Goal: Transaction & Acquisition: Purchase product/service

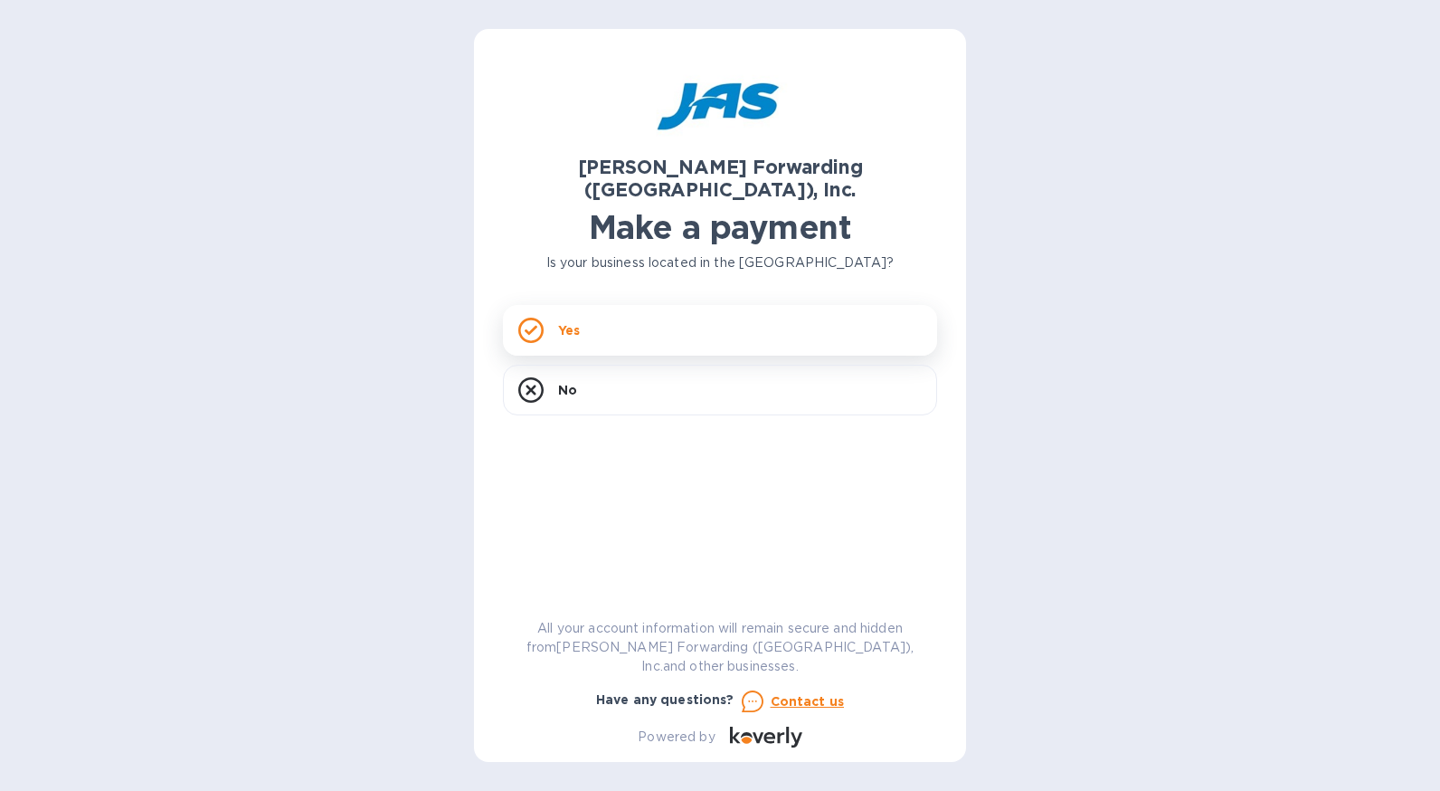
click at [641, 312] on div "Yes" at bounding box center [720, 330] width 434 height 51
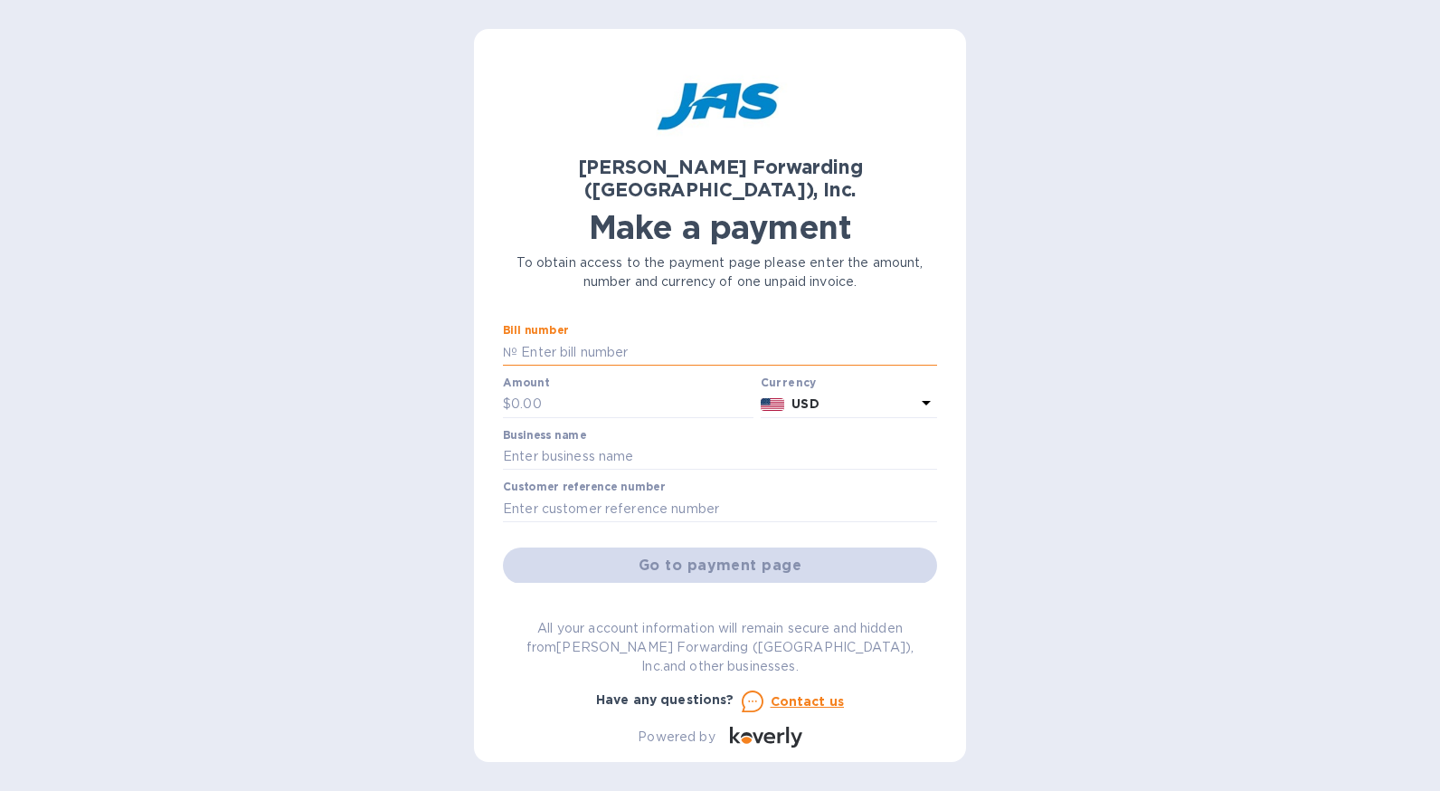
click at [613, 338] on input "text" at bounding box center [728, 351] width 420 height 27
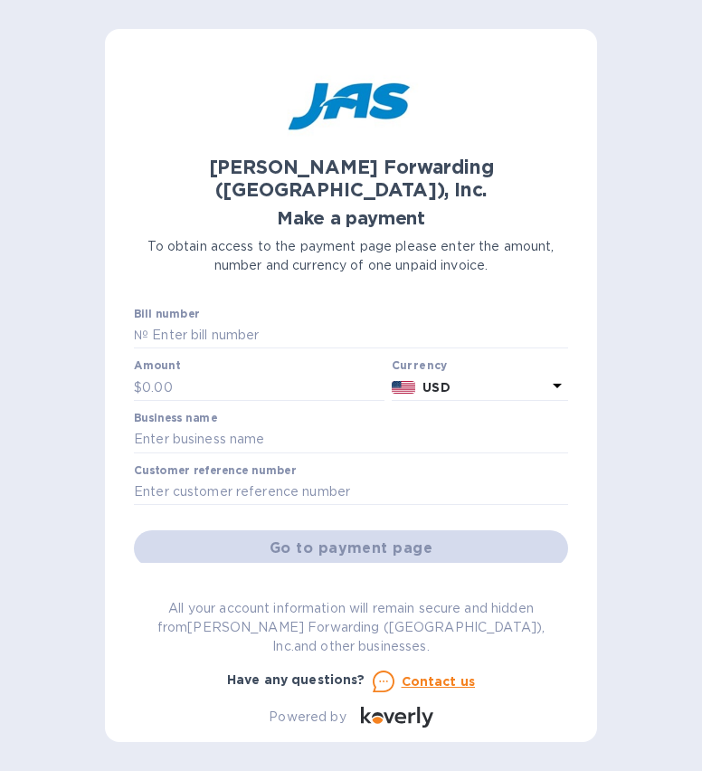
click at [222, 308] on div "Bill number №" at bounding box center [351, 329] width 434 height 42
click at [216, 322] on input "text" at bounding box center [358, 335] width 420 height 27
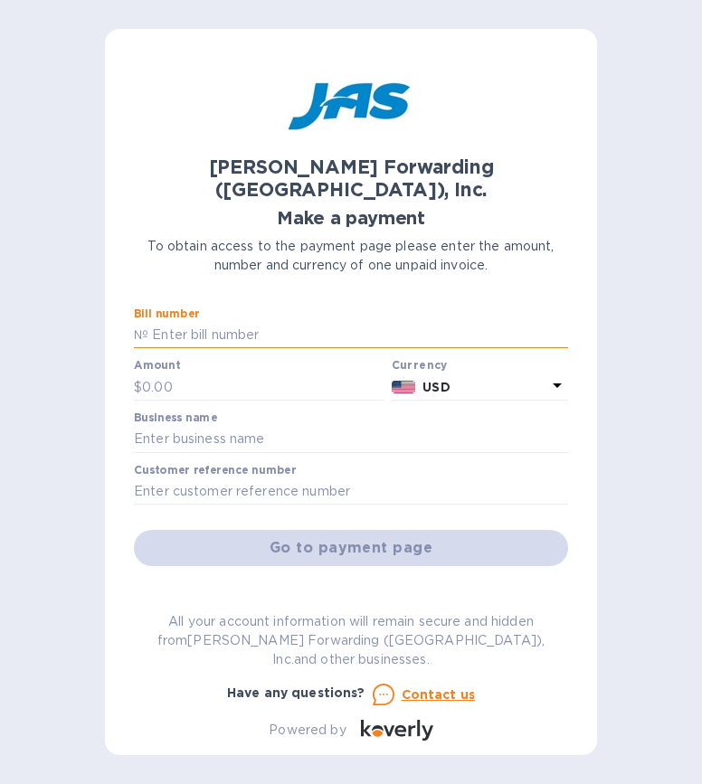
click at [222, 322] on input "text" at bounding box center [358, 335] width 420 height 27
type input "c"
click at [271, 479] on input "text" at bounding box center [351, 492] width 434 height 27
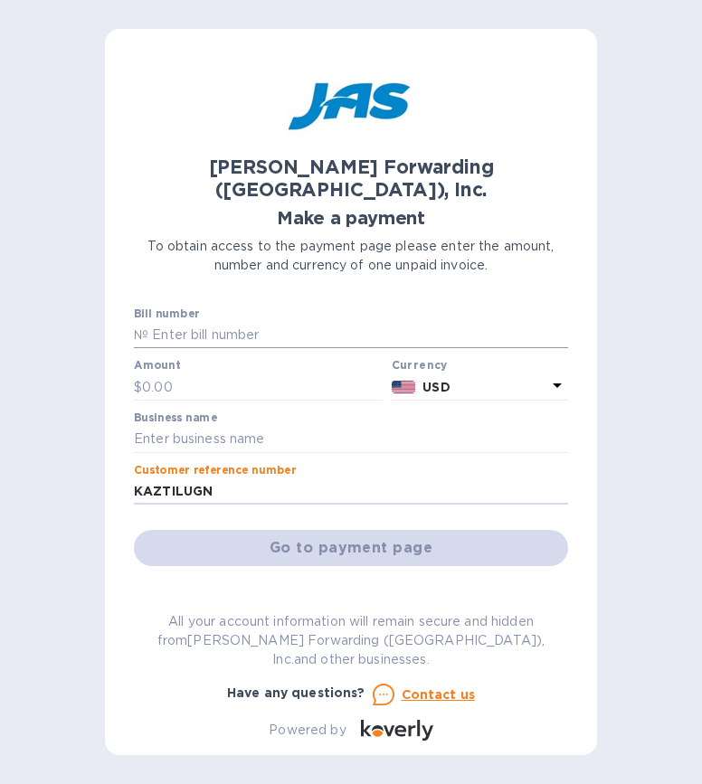
type input "KAZTILUGN"
click at [238, 322] on input "text" at bounding box center [358, 335] width 420 height 27
click at [226, 374] on input "text" at bounding box center [263, 387] width 242 height 27
type input "2,465.41"
click at [240, 428] on input "text" at bounding box center [351, 439] width 434 height 27
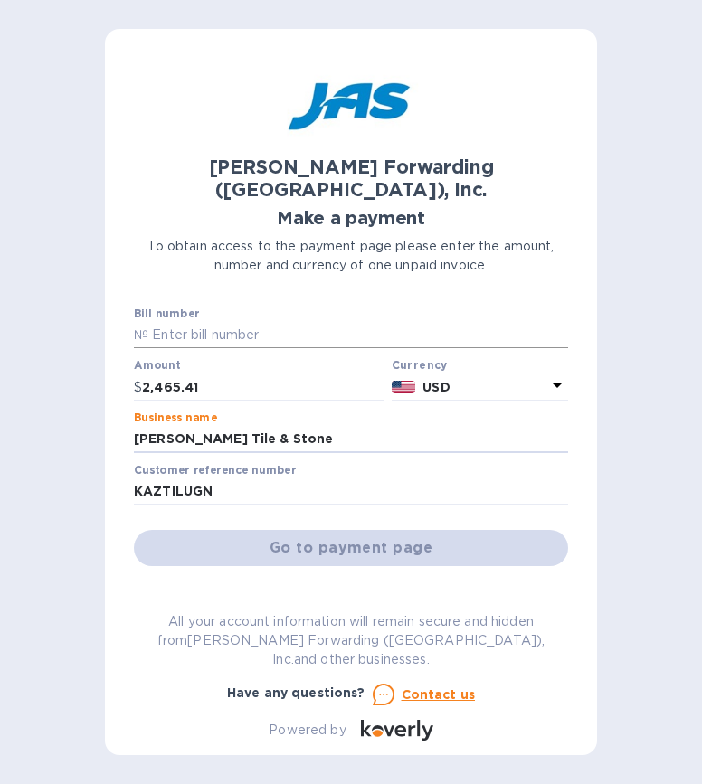
type input "[PERSON_NAME] Tile & Stone"
click at [271, 322] on input "text" at bounding box center [358, 335] width 420 height 27
click at [235, 322] on input "text" at bounding box center [358, 335] width 420 height 27
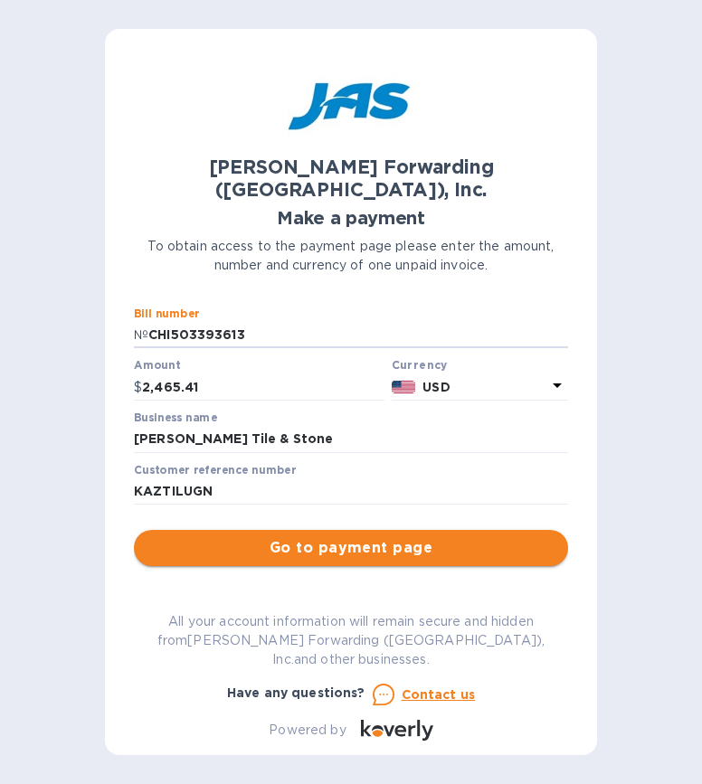
type input "CHI503393613"
click at [295, 537] on span "Go to payment page" at bounding box center [350, 548] width 405 height 22
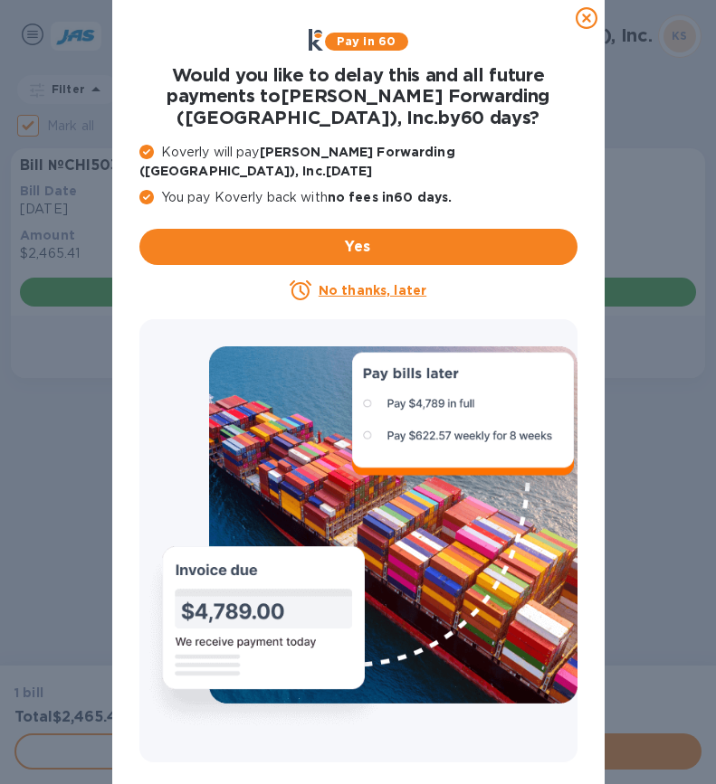
click at [343, 283] on u "No thanks, later" at bounding box center [372, 290] width 108 height 14
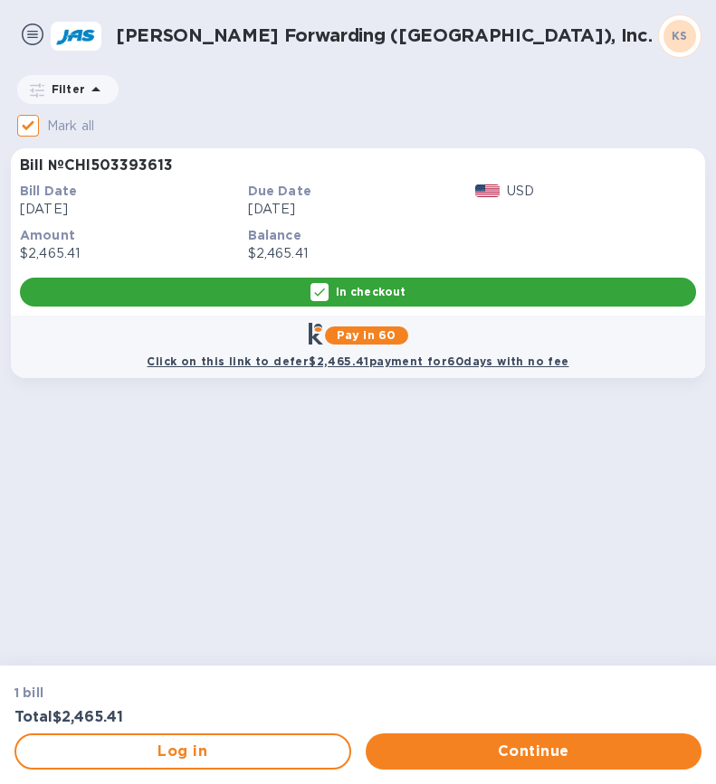
click at [378, 293] on p "In checkout" at bounding box center [371, 291] width 70 height 15
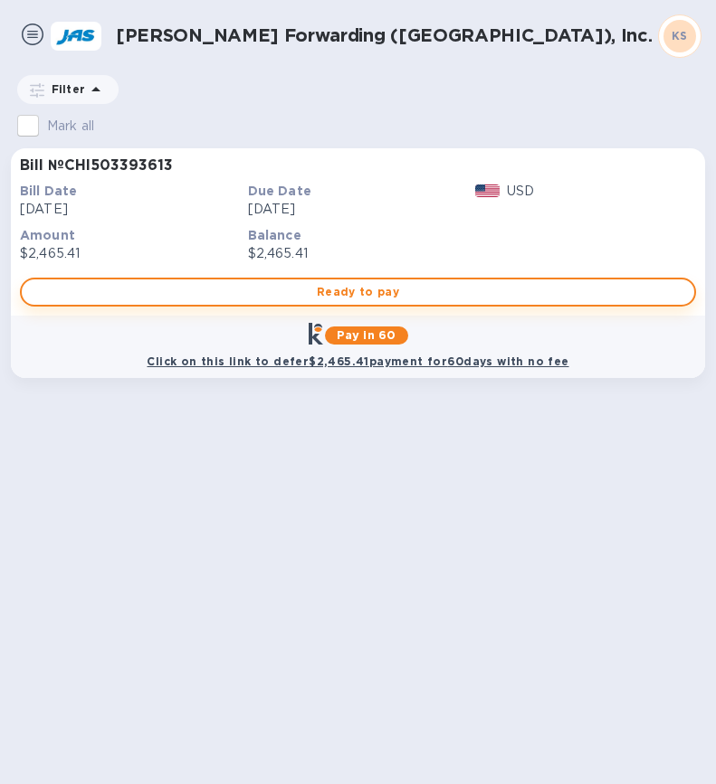
click at [345, 292] on span "Ready to pay" at bounding box center [357, 292] width 643 height 22
checkbox input "true"
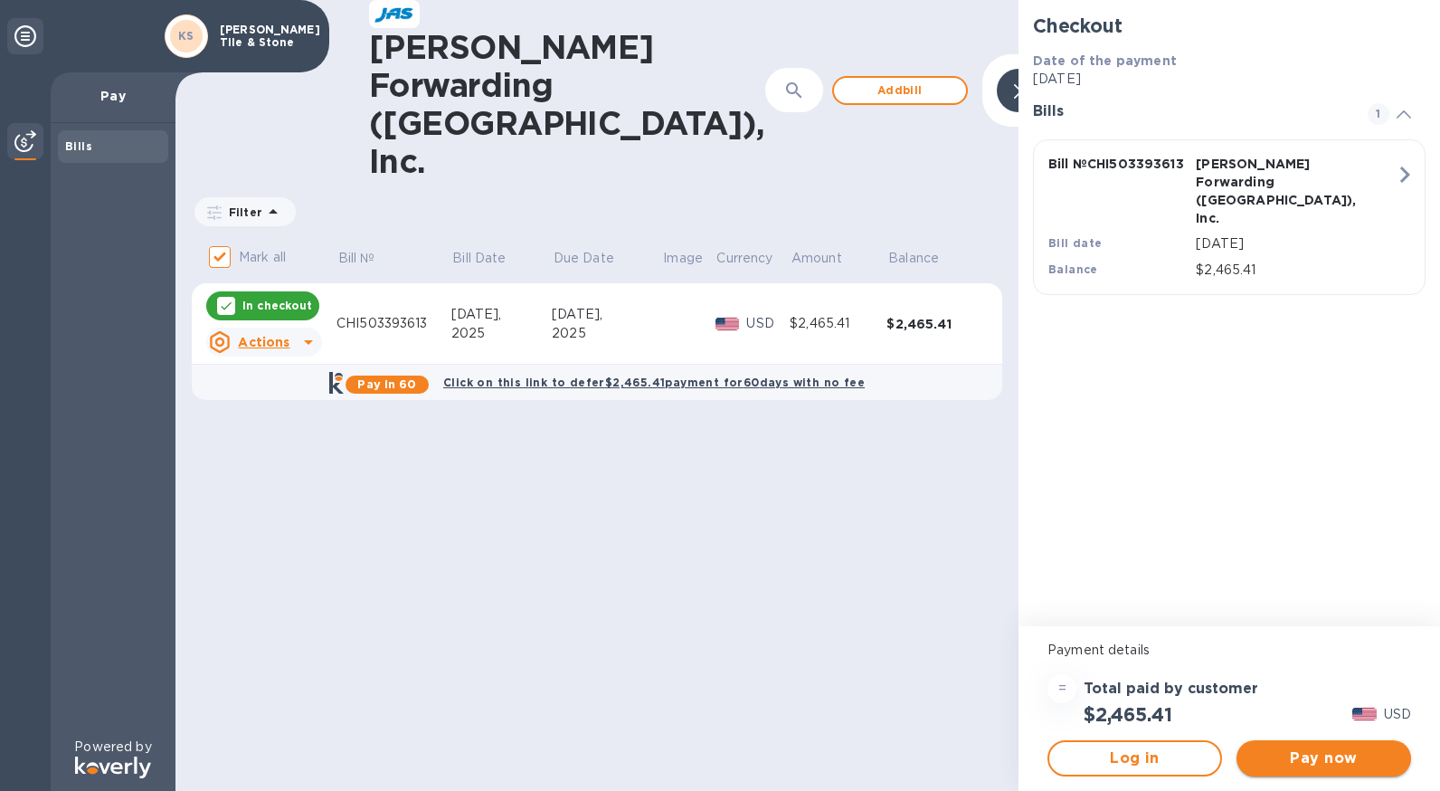
click at [1281, 756] on span "Pay now" at bounding box center [1324, 758] width 146 height 22
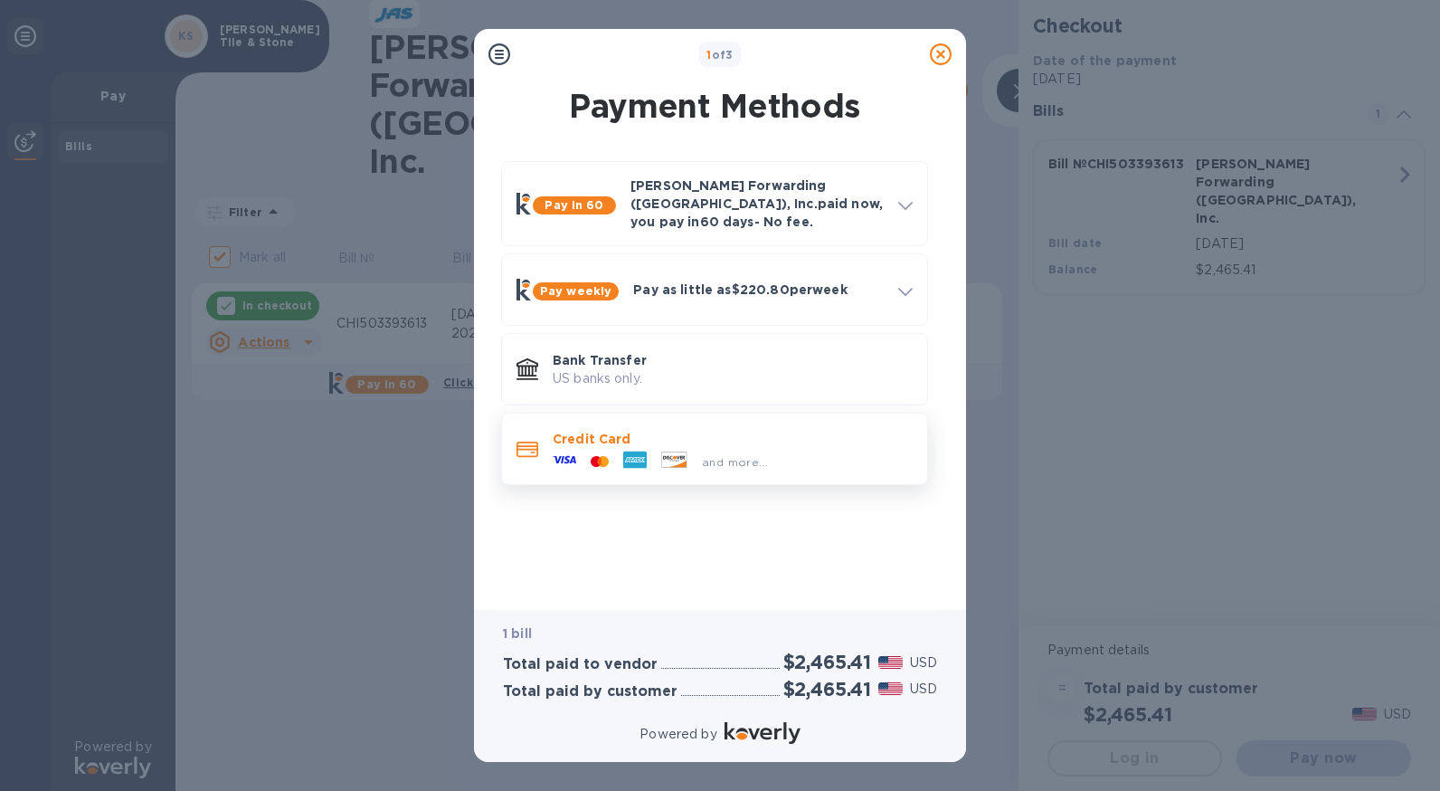
click at [591, 432] on p "Credit Card" at bounding box center [733, 439] width 360 height 18
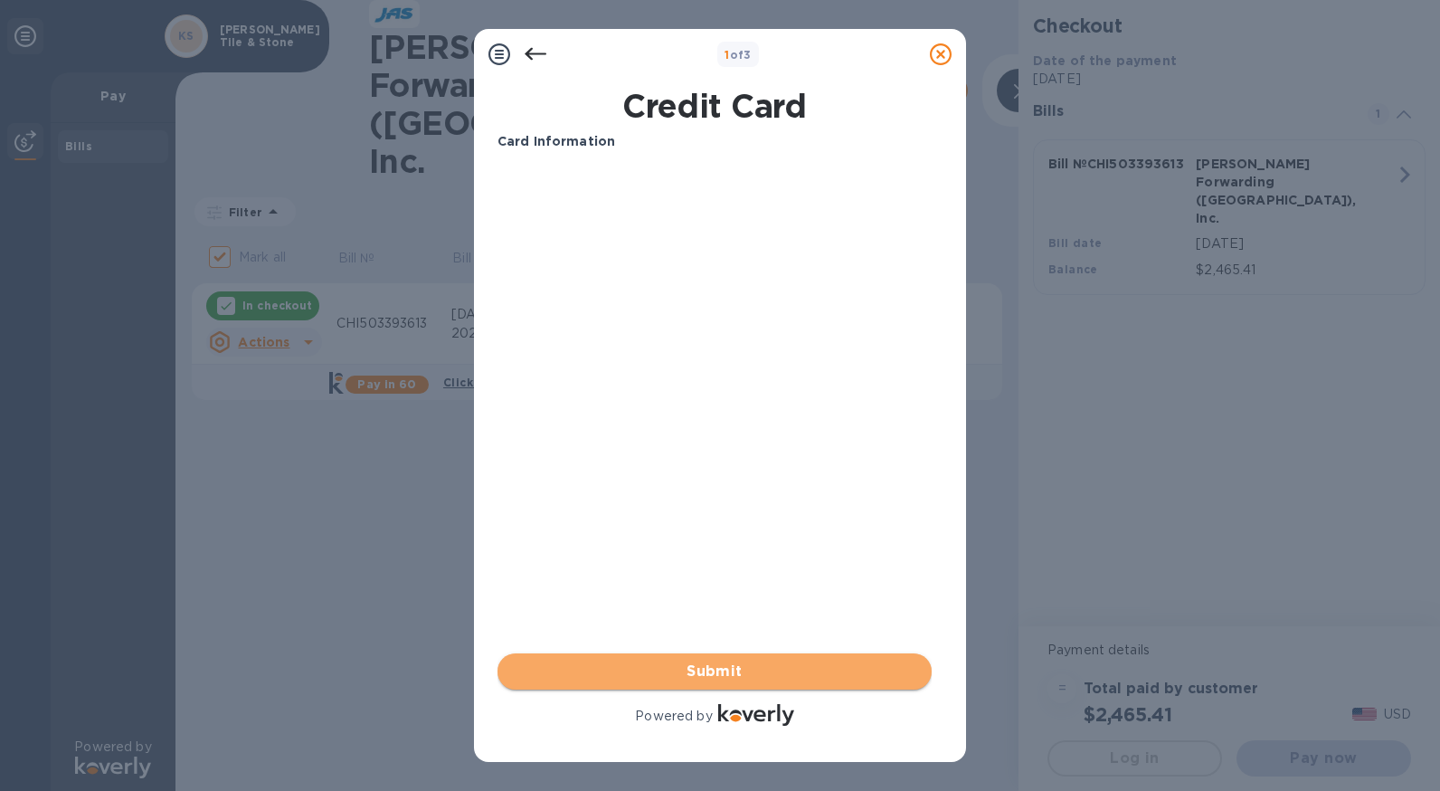
click at [687, 671] on span "Submit" at bounding box center [714, 671] width 405 height 22
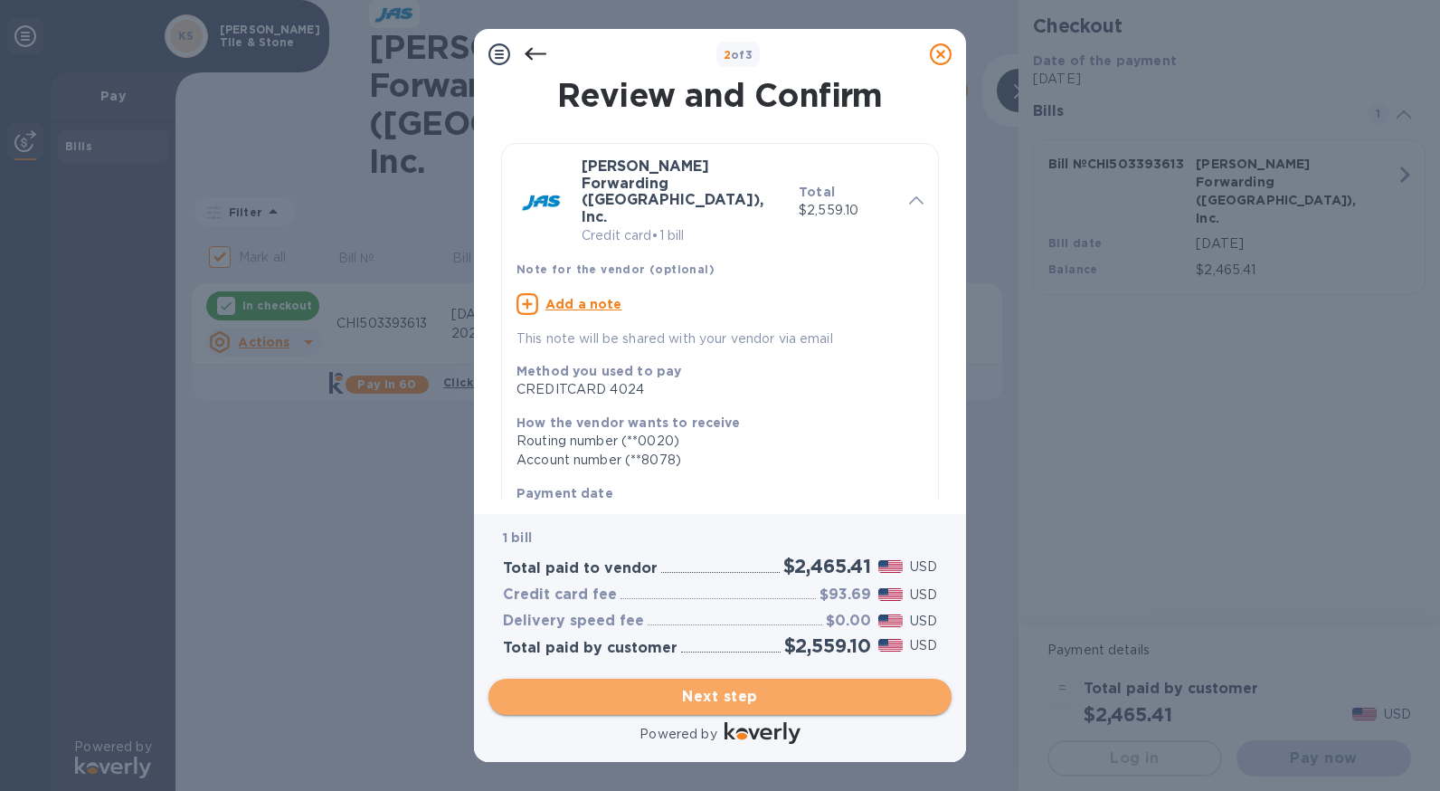
click at [724, 694] on span "Next step" at bounding box center [720, 697] width 434 height 22
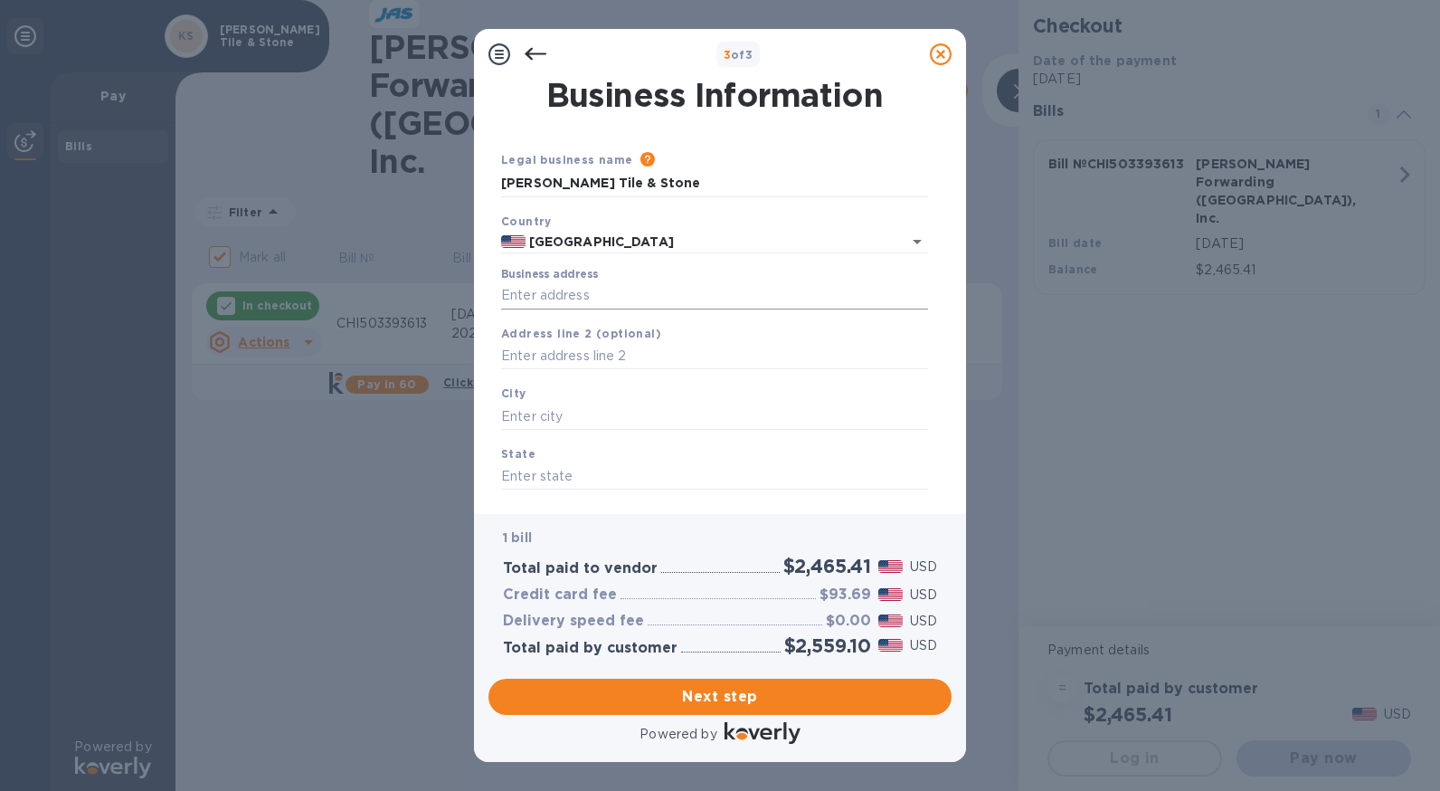
click at [556, 291] on input "Business address" at bounding box center [714, 295] width 427 height 27
type input "[STREET_ADDRESS]"
type input "Wood [PERSON_NAME]"
type input "IL"
type input "60191"
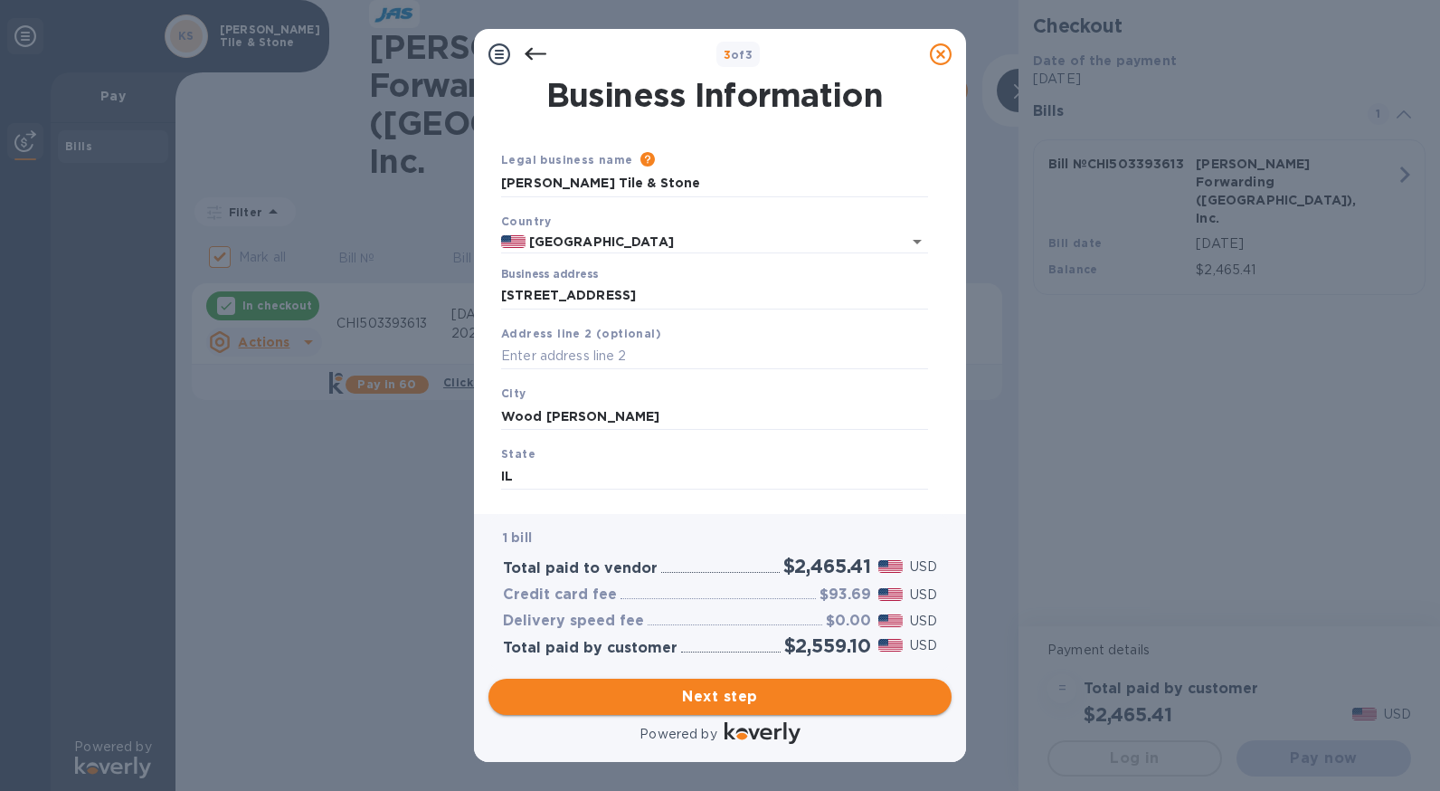
click at [751, 692] on span "Next step" at bounding box center [720, 697] width 434 height 22
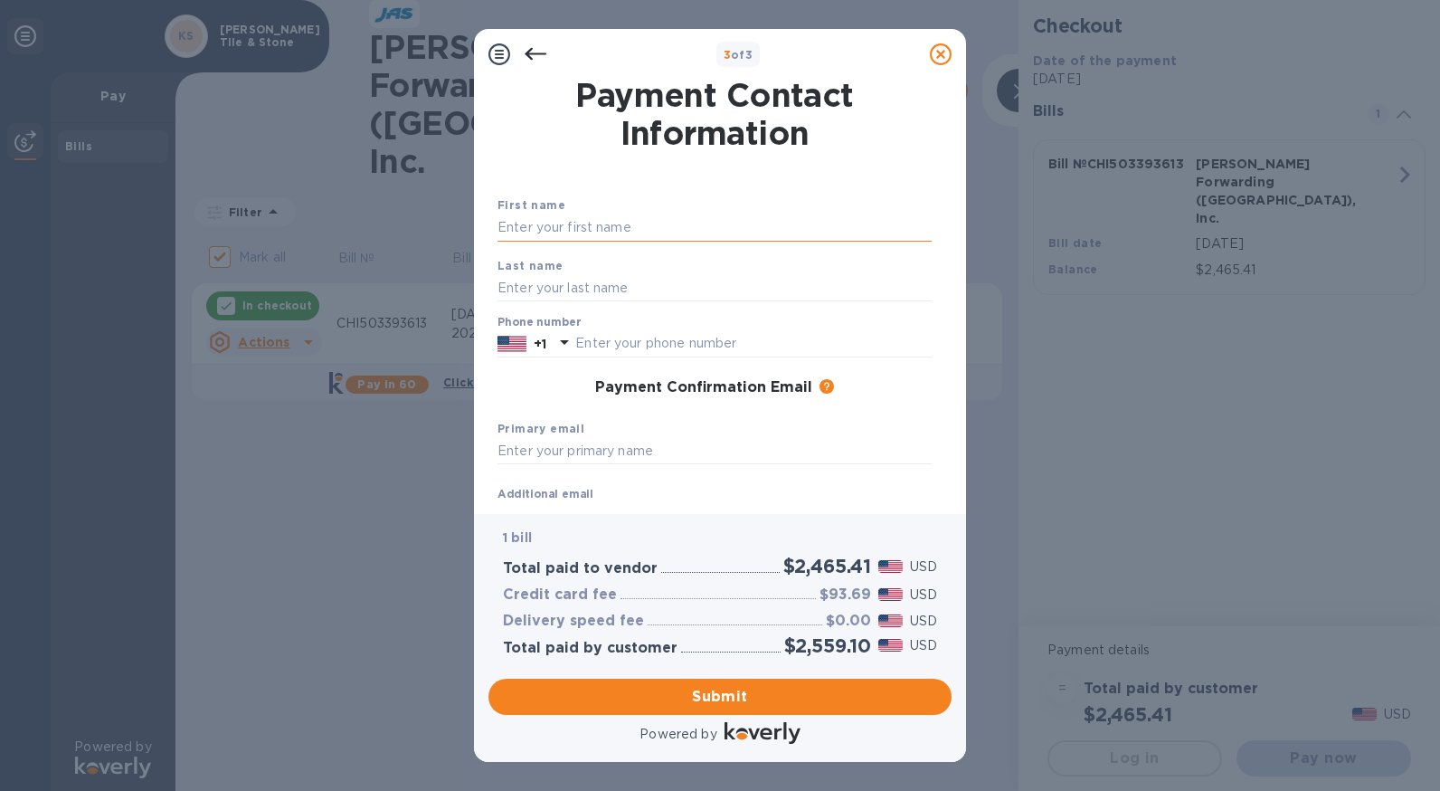
click at [557, 228] on input "text" at bounding box center [715, 227] width 434 height 27
type input "[PERSON_NAME]"
click at [667, 164] on div "First name [PERSON_NAME] Last name [PERSON_NAME] Phone number +1 Payment Confir…" at bounding box center [715, 376] width 442 height 427
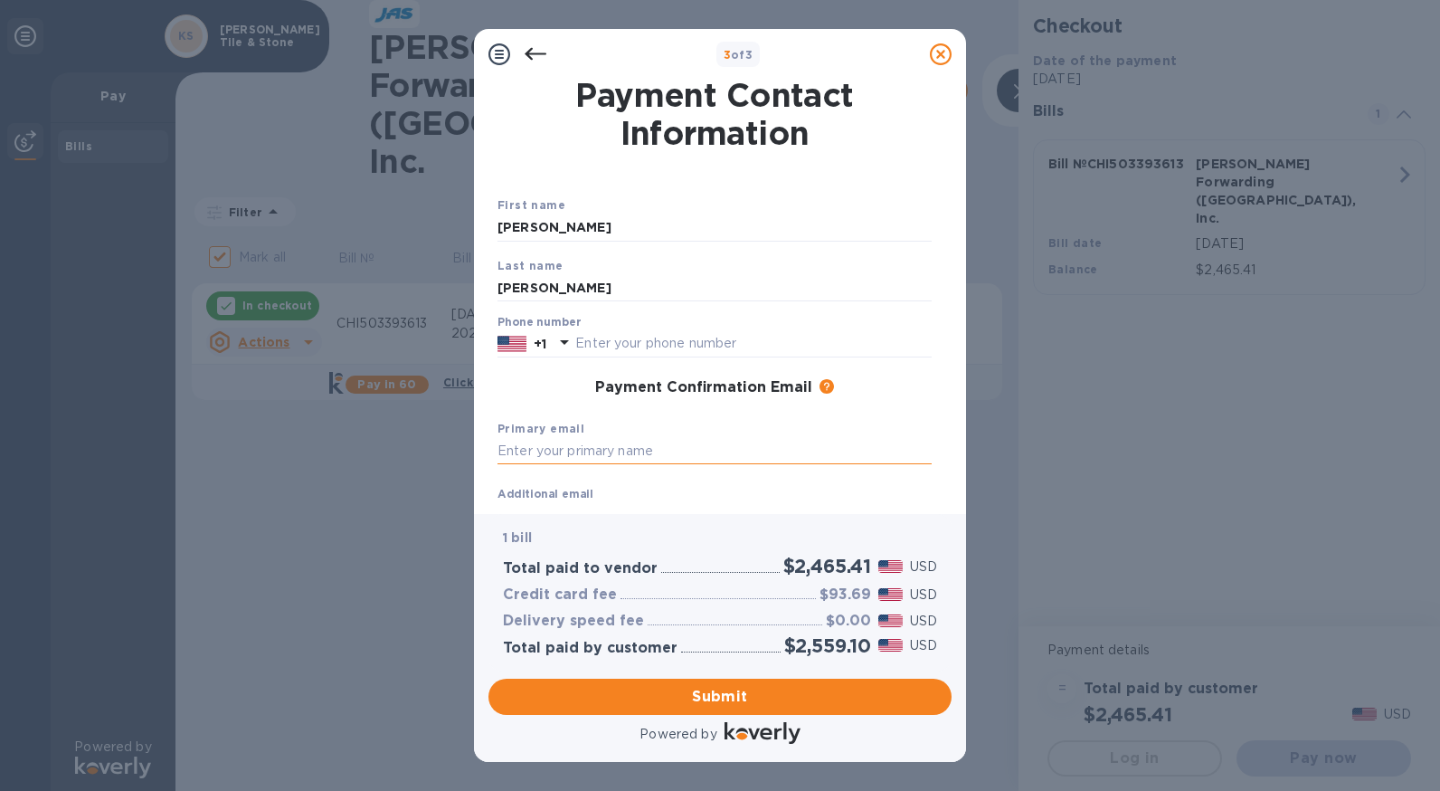
click at [551, 458] on input "text" at bounding box center [715, 451] width 434 height 27
type input "[PERSON_NAME][EMAIL_ADDRESS][DOMAIN_NAME]"
click at [775, 158] on div at bounding box center [715, 159] width 442 height 7
click at [706, 689] on span "Submit" at bounding box center [720, 697] width 434 height 22
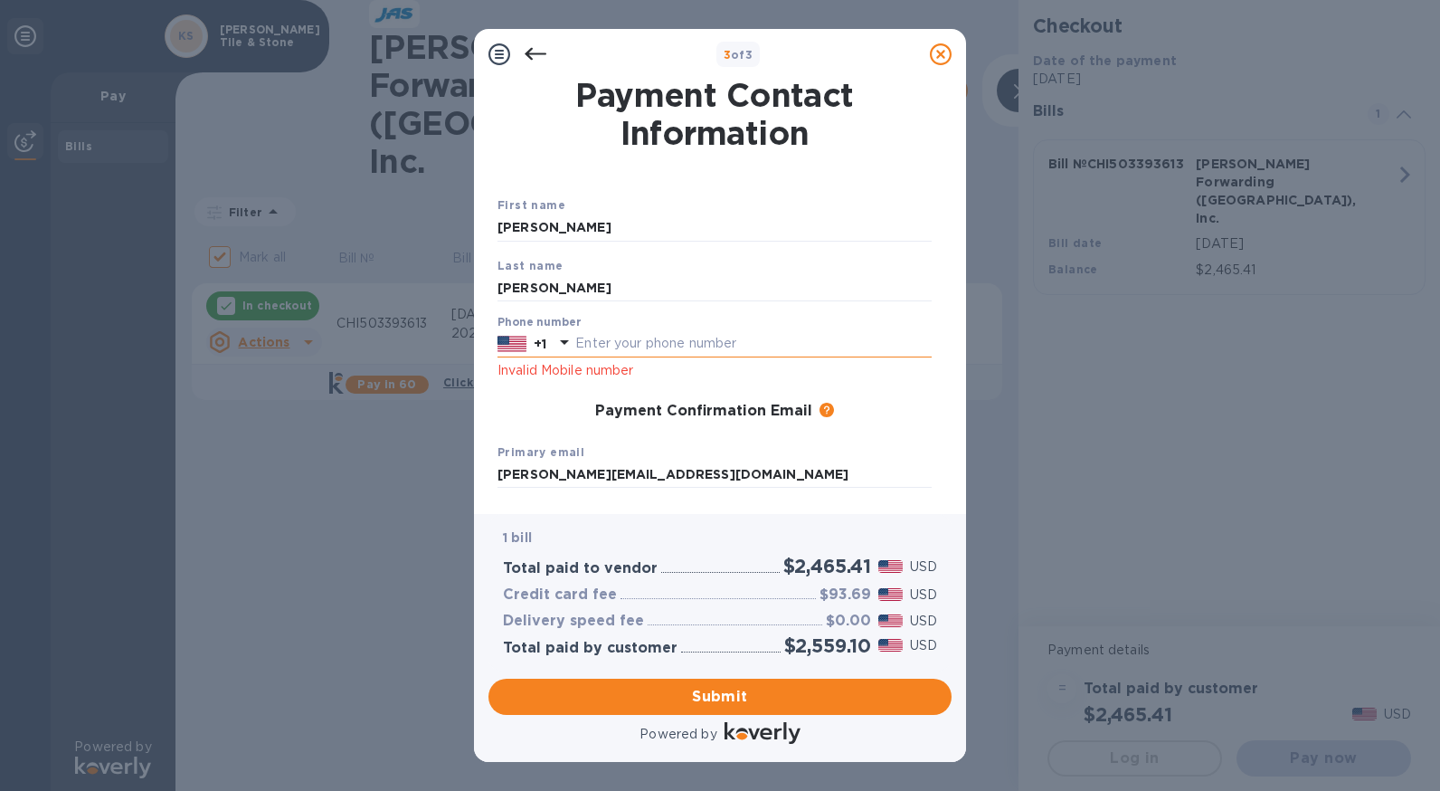
click at [626, 337] on input "text" at bounding box center [753, 343] width 356 height 27
type input "8472174281"
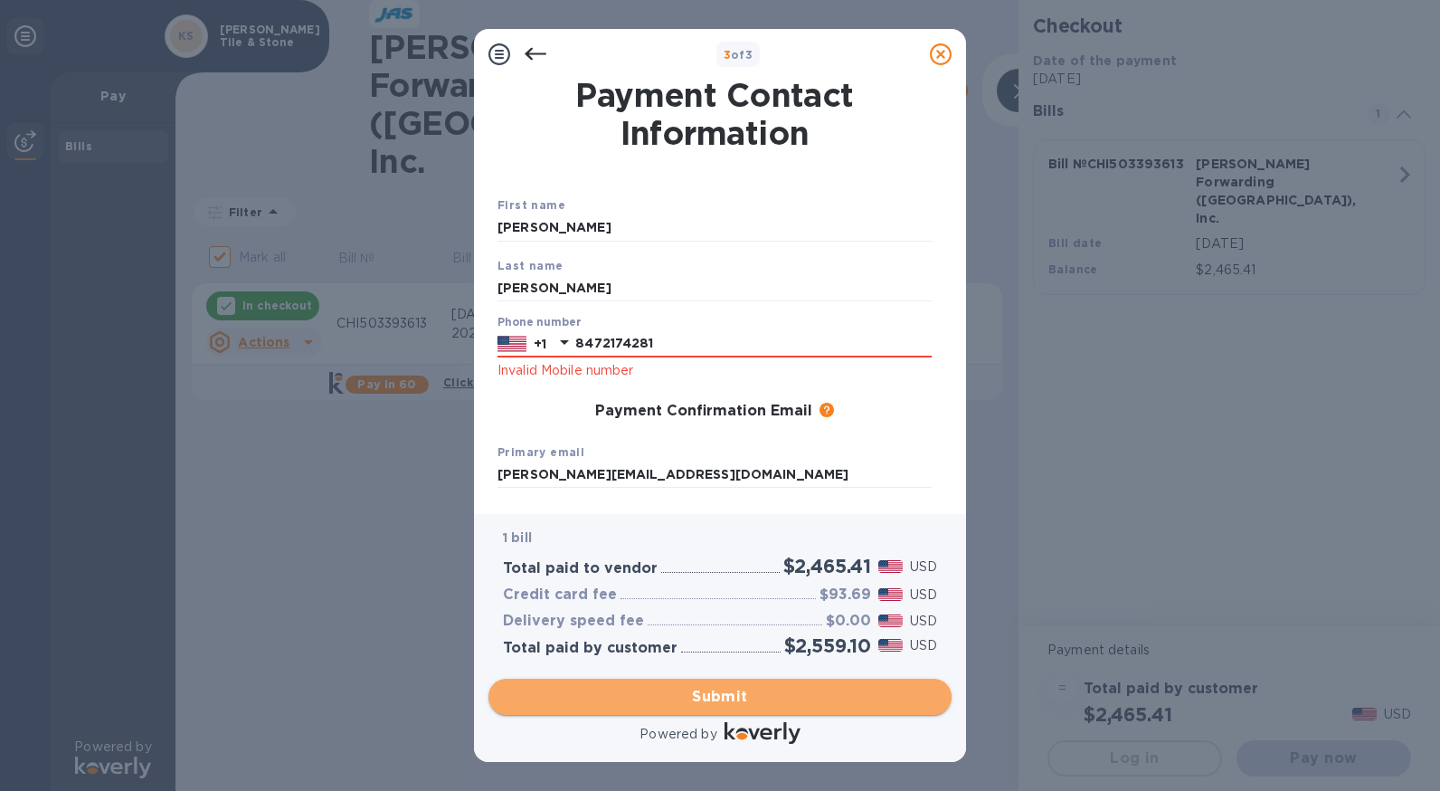
click at [644, 708] on button "Submit" at bounding box center [720, 697] width 463 height 36
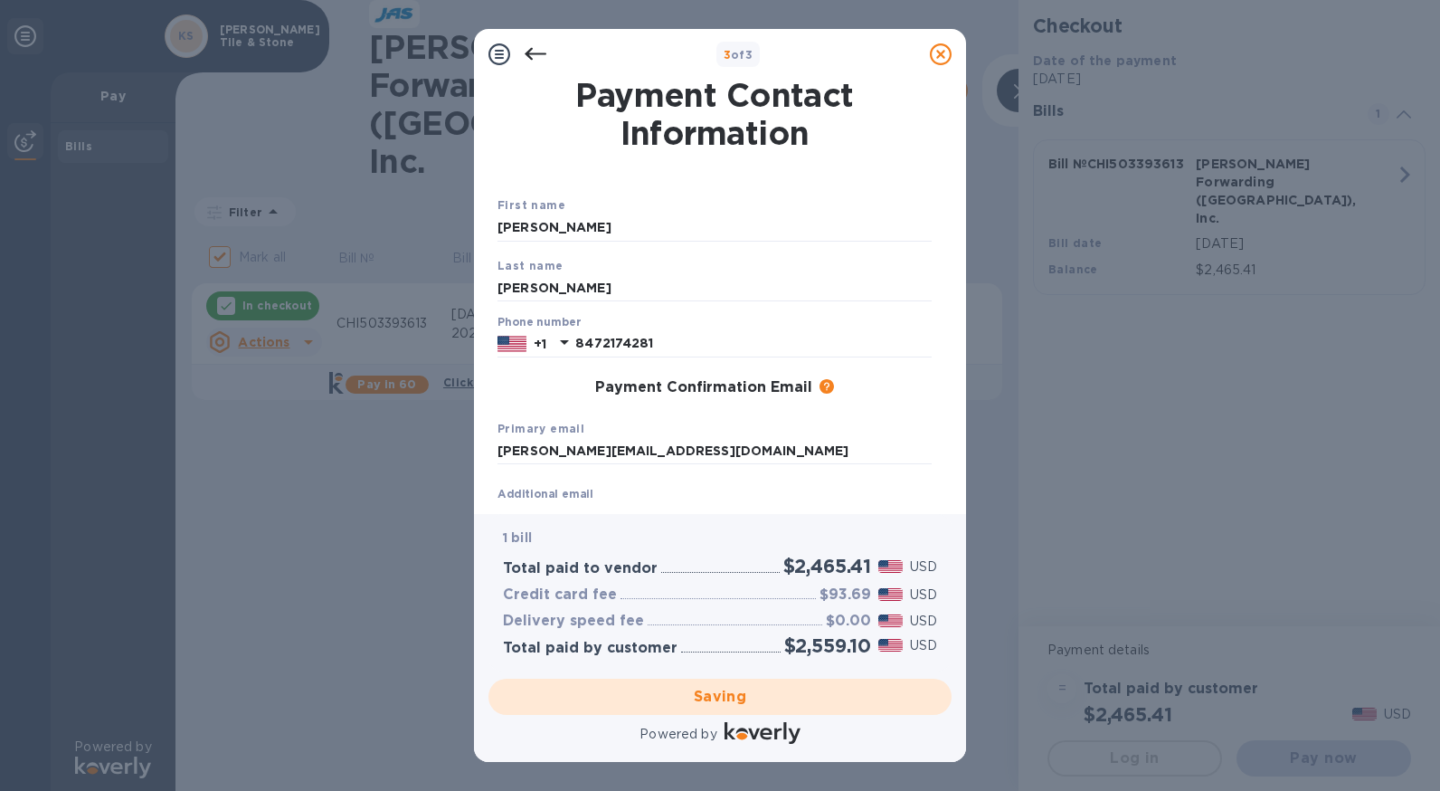
checkbox input "false"
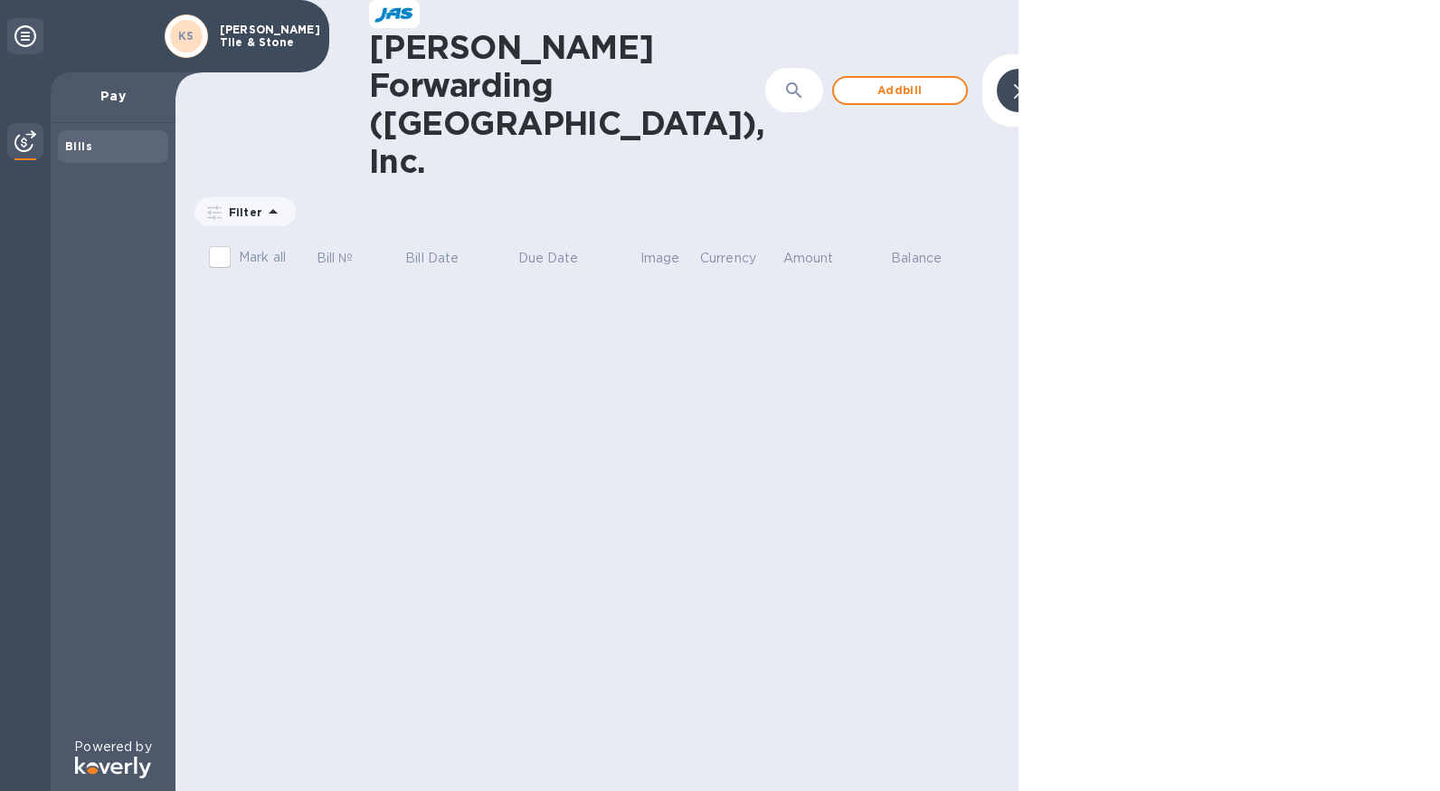
click at [995, 355] on div "[PERSON_NAME] Forwarding ([GEOGRAPHIC_DATA]), Inc. ​ Add [PERSON_NAME] to hide …" at bounding box center [597, 395] width 843 height 791
